Goal: Information Seeking & Learning: Learn about a topic

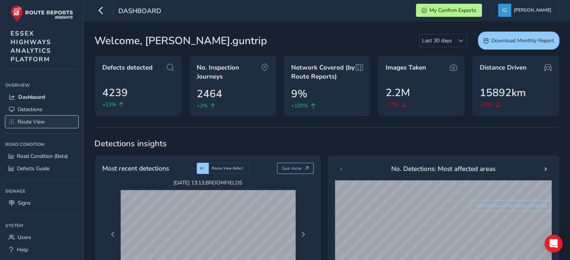
click at [18, 119] on span "Route View" at bounding box center [31, 121] width 27 height 7
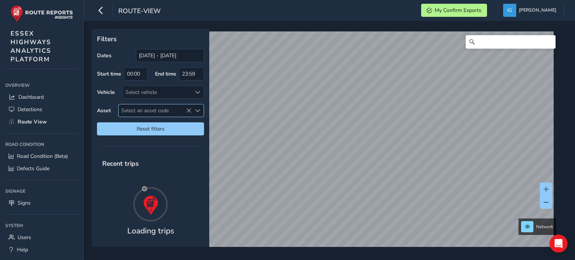
click at [197, 109] on span "Select an asset code" at bounding box center [197, 110] width 5 height 5
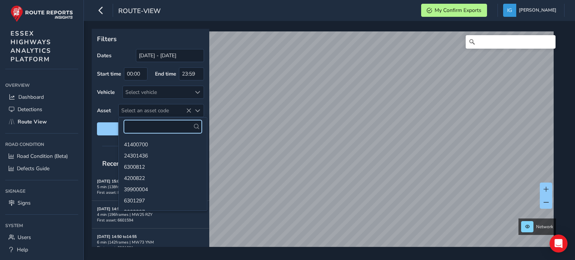
paste input "41401146"
type input "41401146"
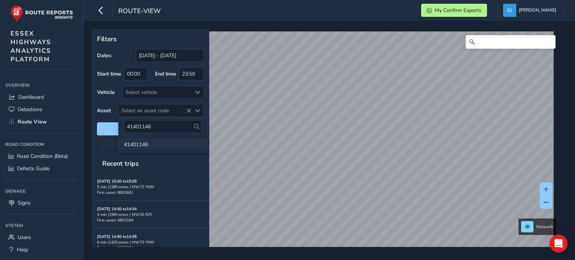
click at [138, 145] on li "41401146" at bounding box center [163, 144] width 88 height 11
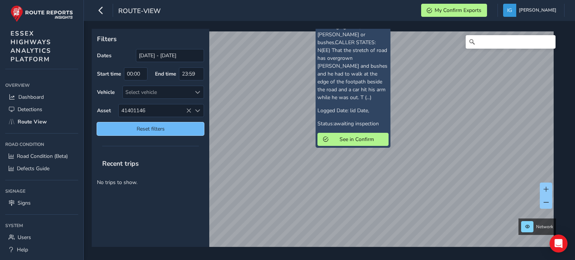
click at [166, 130] on span "Reset filters" at bounding box center [151, 128] width 96 height 7
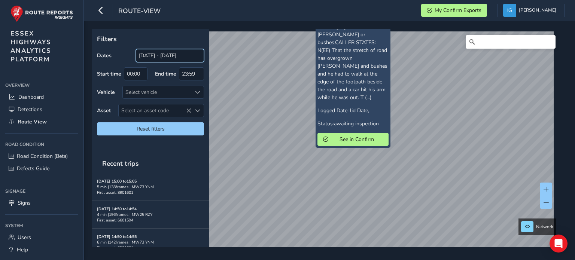
click at [179, 57] on input "[DATE] - [DATE]" at bounding box center [170, 55] width 68 height 13
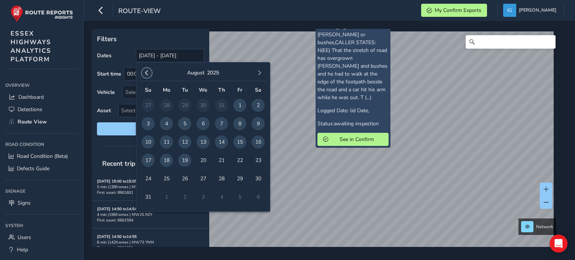
click at [144, 72] on span "button" at bounding box center [146, 72] width 5 height 5
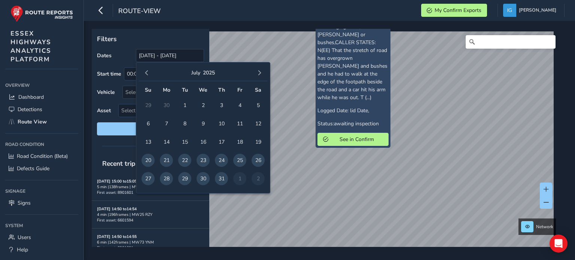
click at [144, 72] on span "button" at bounding box center [146, 72] width 5 height 5
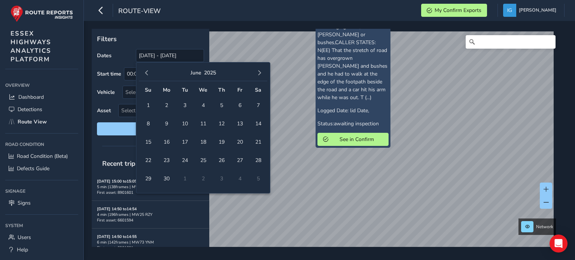
click at [144, 72] on span "button" at bounding box center [146, 72] width 5 height 5
click at [149, 140] on span "11" at bounding box center [148, 142] width 13 height 13
click at [258, 70] on span "button" at bounding box center [259, 72] width 5 height 5
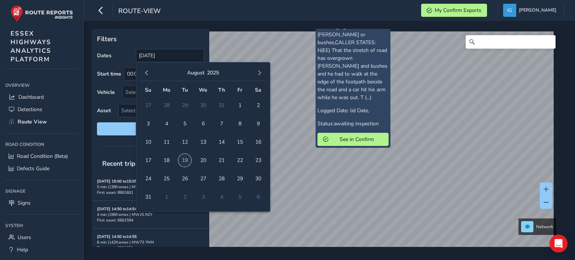
click at [186, 160] on span "19" at bounding box center [184, 160] width 13 height 13
type input "[DATE] - [DATE]"
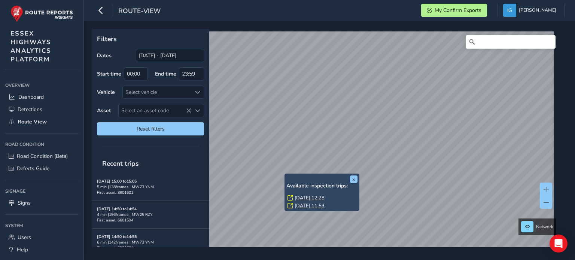
click at [300, 197] on link "[DATE] 12:28" at bounding box center [310, 198] width 30 height 7
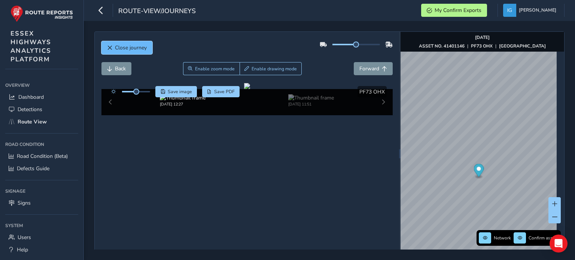
click at [135, 46] on span "Close journey" at bounding box center [131, 47] width 32 height 7
